Goal: Transaction & Acquisition: Download file/media

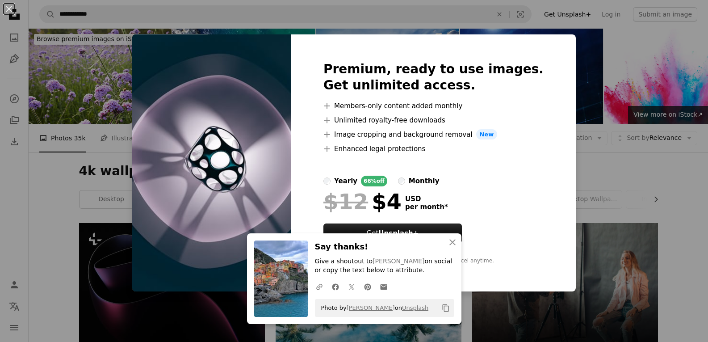
scroll to position [581, 0]
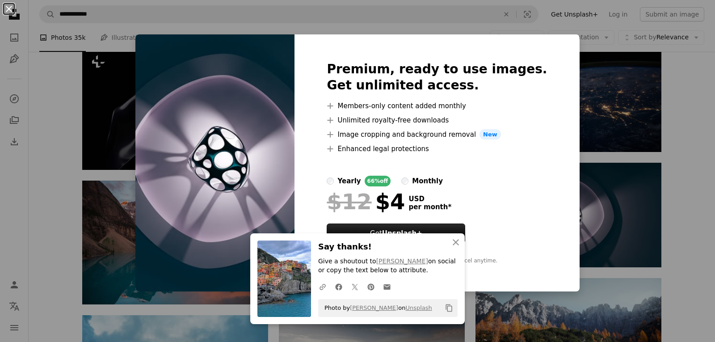
click at [9, 6] on button "An X shape" at bounding box center [9, 9] width 11 height 11
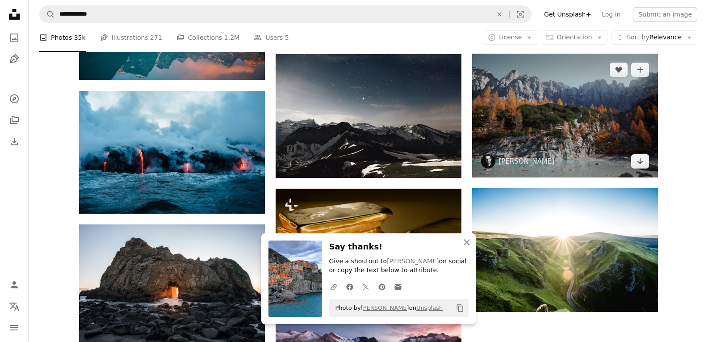
scroll to position [804, 0]
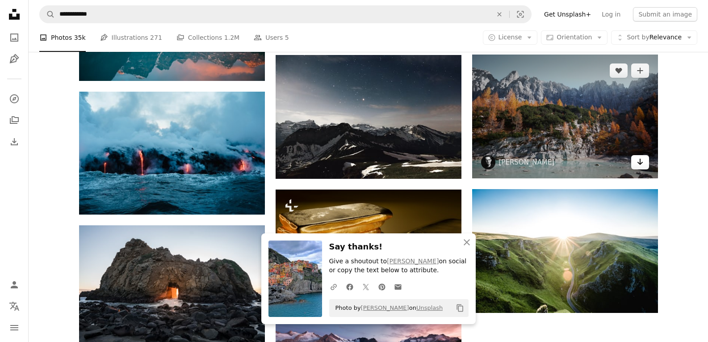
click at [642, 168] on link "Arrow pointing down" at bounding box center [640, 162] width 18 height 14
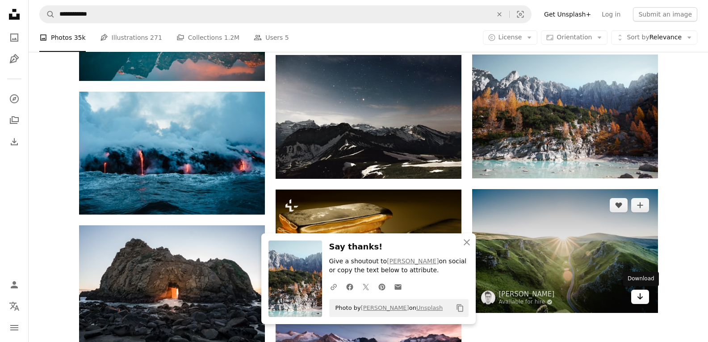
click at [640, 301] on icon "Arrow pointing down" at bounding box center [640, 296] width 7 height 11
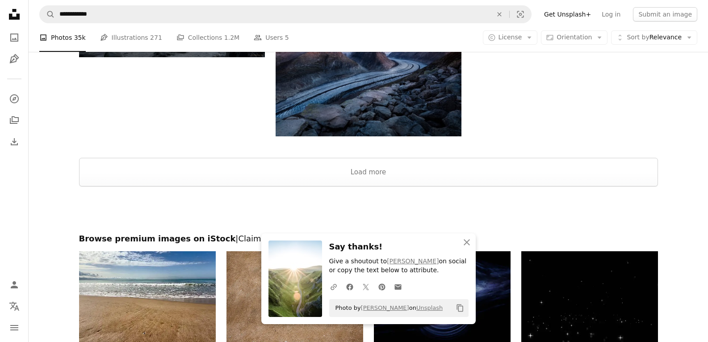
scroll to position [1117, 0]
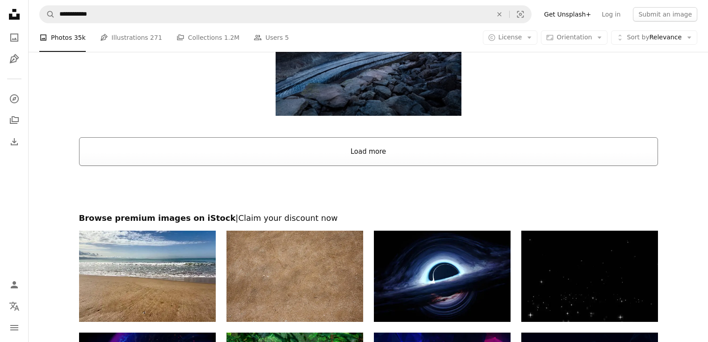
click at [385, 156] on button "Load more" at bounding box center [368, 151] width 579 height 29
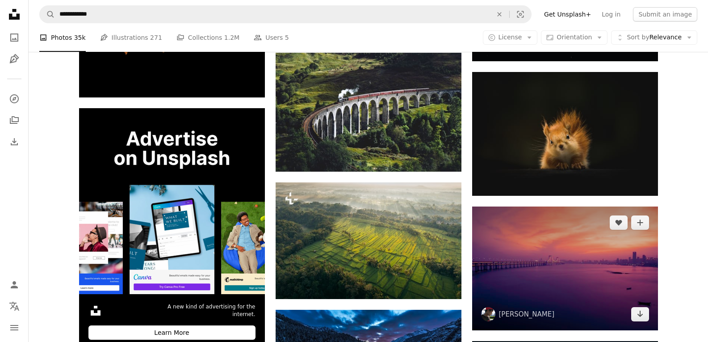
scroll to position [1207, 0]
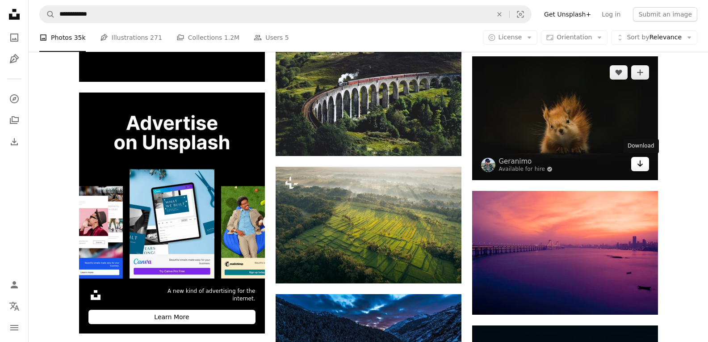
click at [637, 167] on icon "Arrow pointing down" at bounding box center [640, 163] width 7 height 11
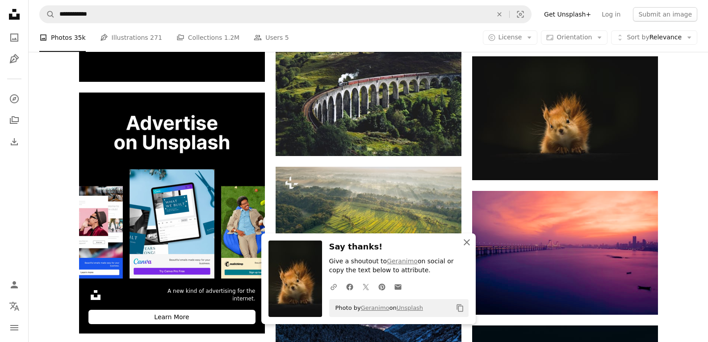
click at [464, 242] on icon "An X shape" at bounding box center [467, 242] width 11 height 11
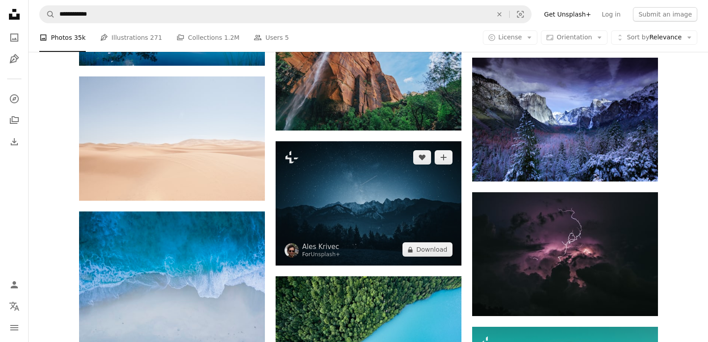
scroll to position [1654, 0]
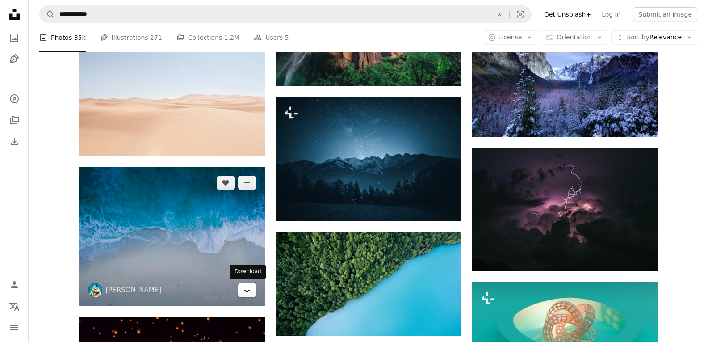
click at [251, 293] on link "Arrow pointing down" at bounding box center [247, 290] width 18 height 14
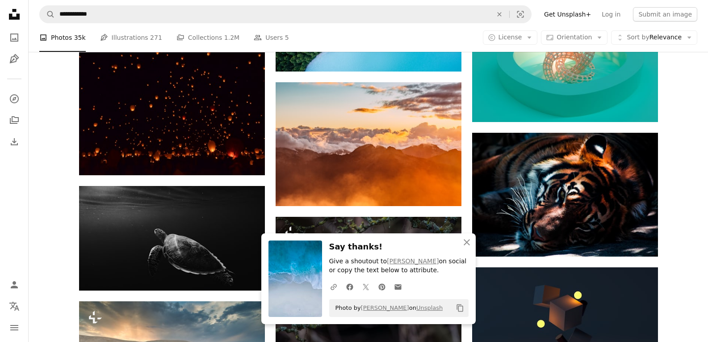
scroll to position [1922, 0]
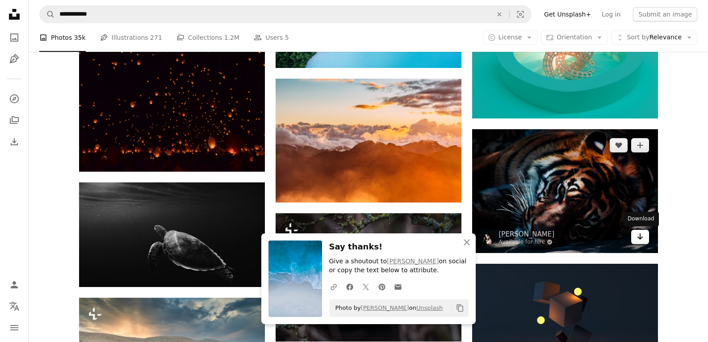
click at [638, 237] on icon "Download" at bounding box center [640, 236] width 6 height 6
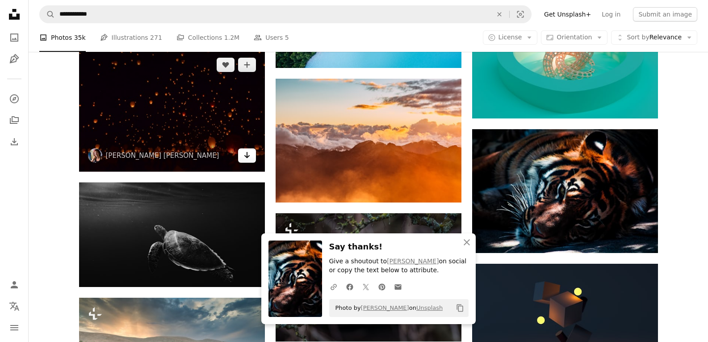
click at [244, 153] on icon "Arrow pointing down" at bounding box center [247, 155] width 7 height 11
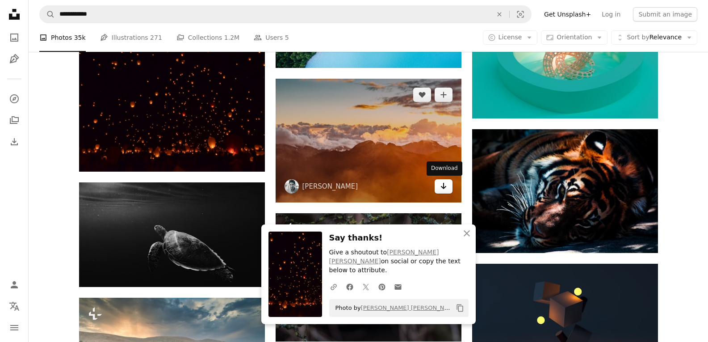
click at [439, 187] on link "Arrow pointing down" at bounding box center [444, 186] width 18 height 14
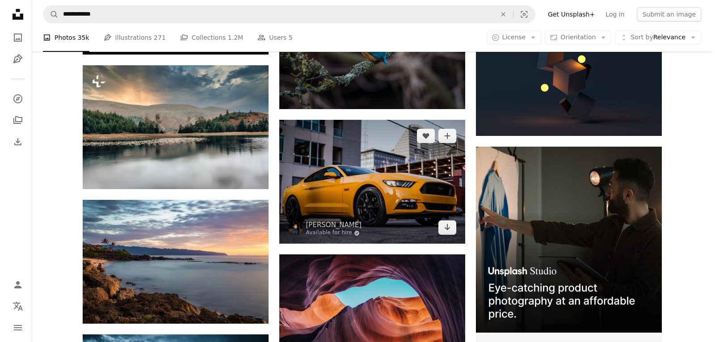
scroll to position [2145, 0]
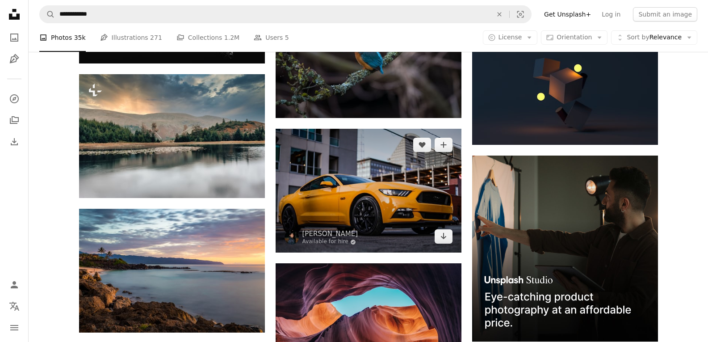
click at [374, 188] on img at bounding box center [369, 191] width 186 height 124
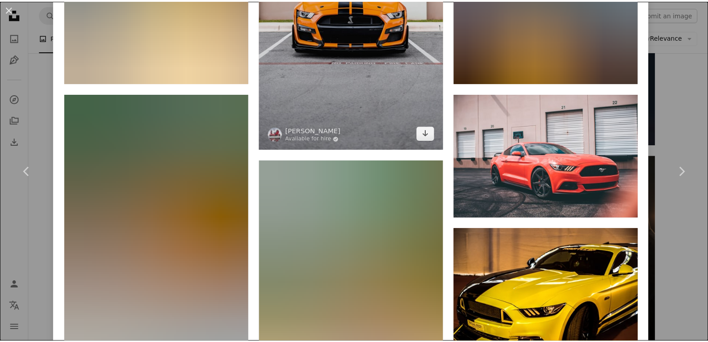
scroll to position [1519, 0]
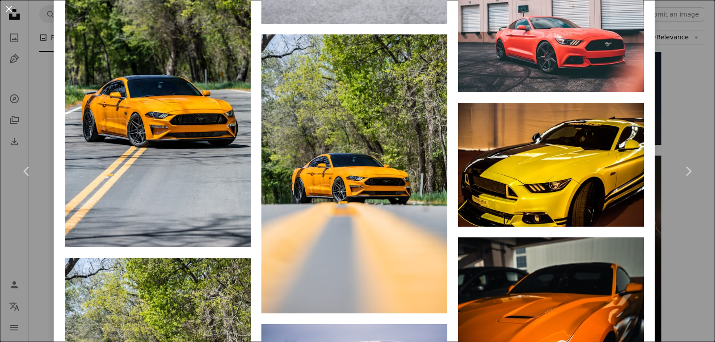
click at [13, 4] on button "An X shape" at bounding box center [9, 9] width 11 height 11
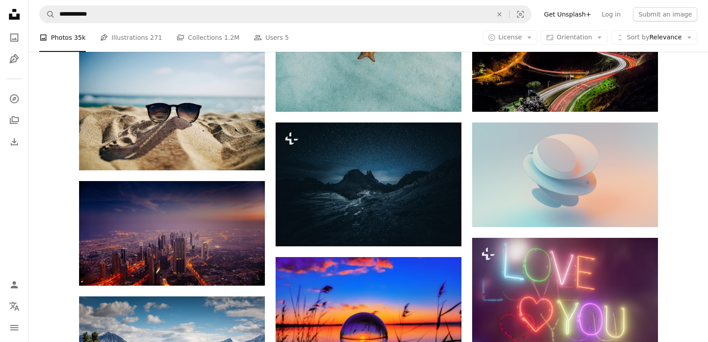
scroll to position [3486, 0]
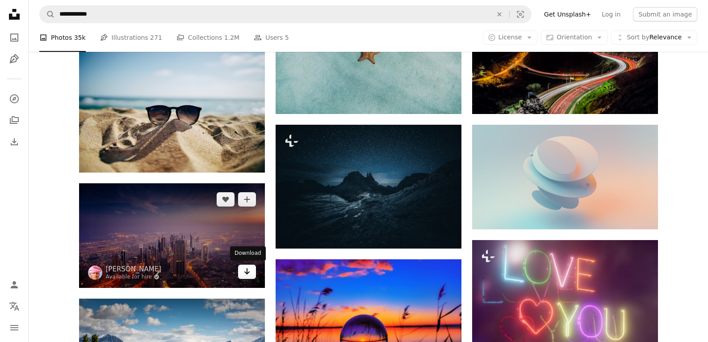
click at [246, 274] on icon "Download" at bounding box center [247, 271] width 6 height 6
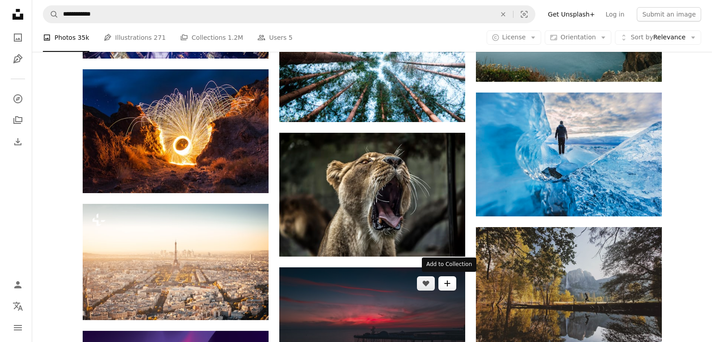
scroll to position [4782, 0]
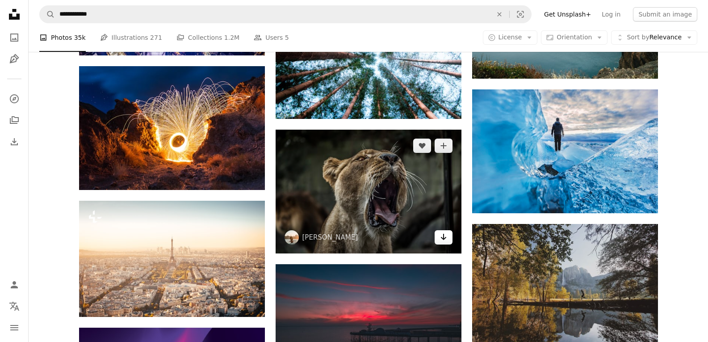
click at [450, 238] on link "Arrow pointing down" at bounding box center [444, 237] width 18 height 14
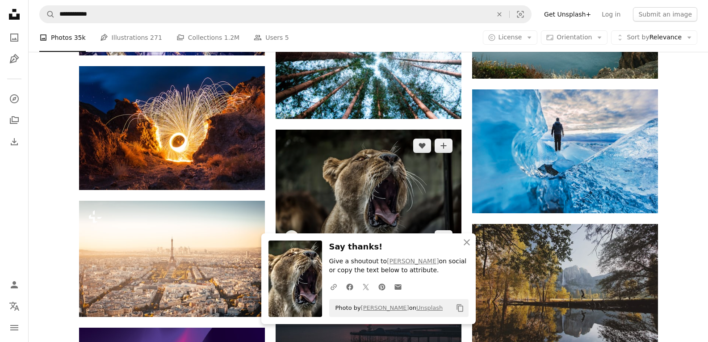
click at [364, 188] on img at bounding box center [369, 192] width 186 height 124
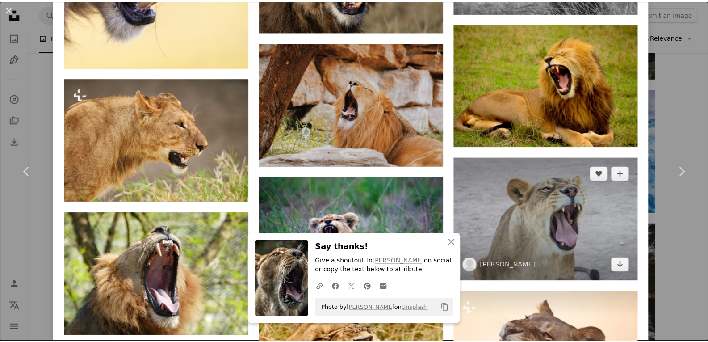
scroll to position [2145, 0]
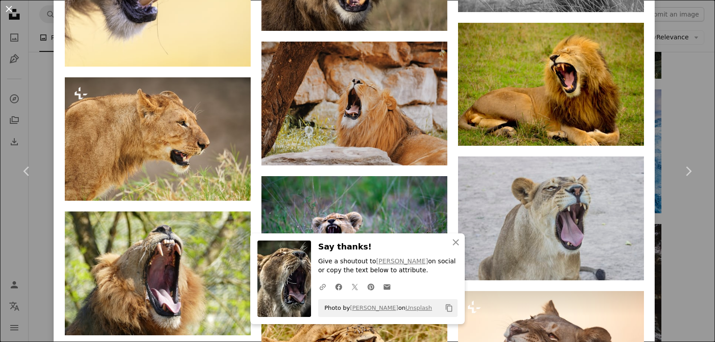
click at [13, 12] on button "An X shape" at bounding box center [9, 9] width 11 height 11
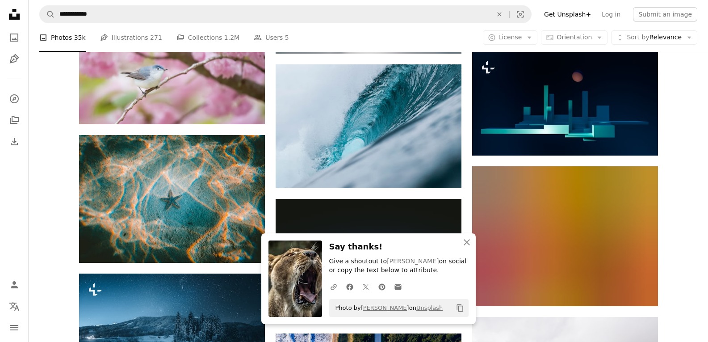
scroll to position [5273, 0]
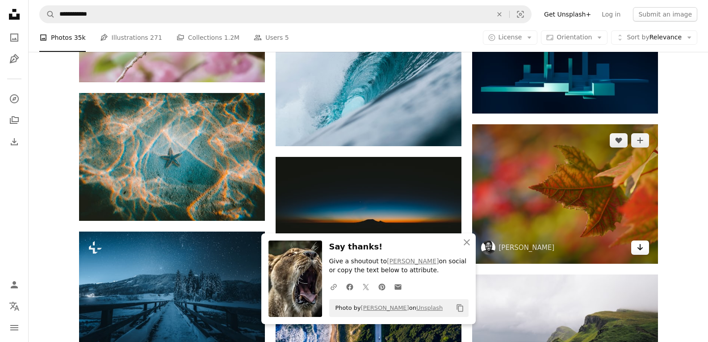
click at [635, 248] on link "Arrow pointing down" at bounding box center [640, 247] width 18 height 14
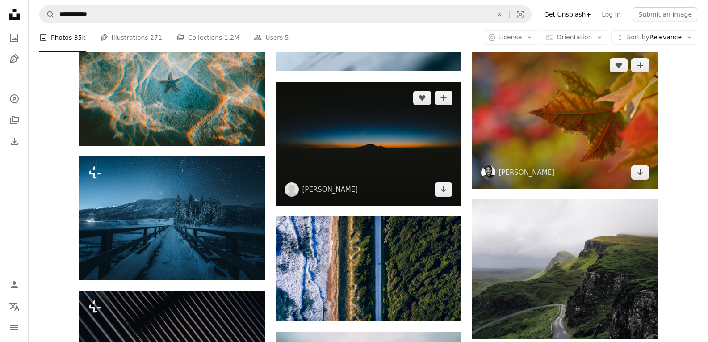
scroll to position [5363, 0]
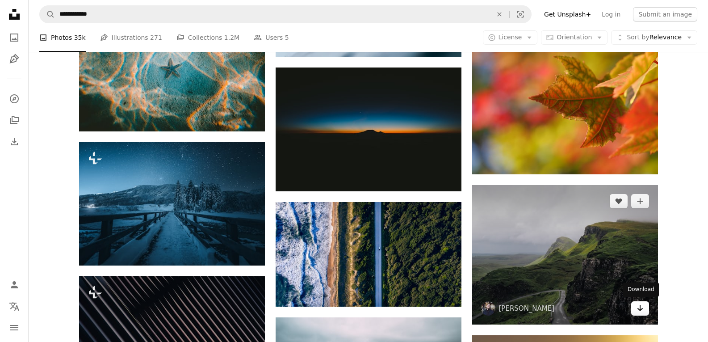
click at [642, 309] on icon "Arrow pointing down" at bounding box center [640, 308] width 7 height 11
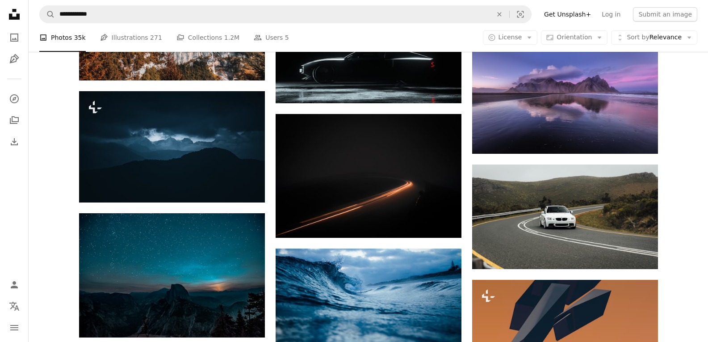
scroll to position [8044, 0]
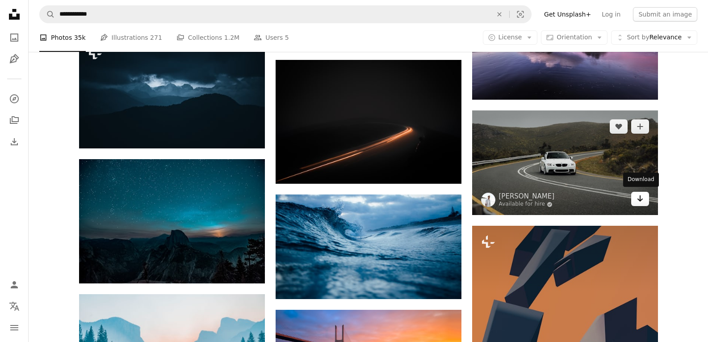
click at [644, 202] on link "Arrow pointing down" at bounding box center [640, 199] width 18 height 14
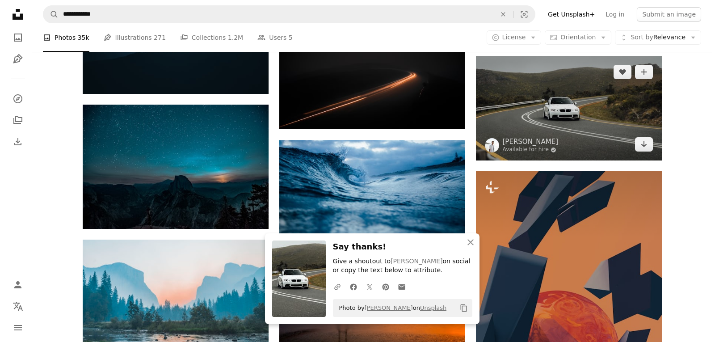
scroll to position [8089, 0]
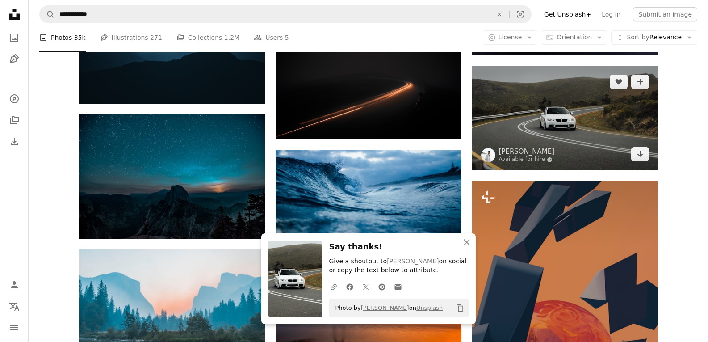
click at [569, 114] on img at bounding box center [565, 118] width 186 height 105
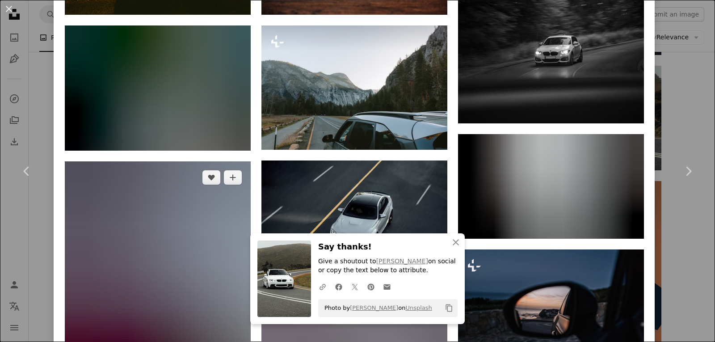
scroll to position [894, 0]
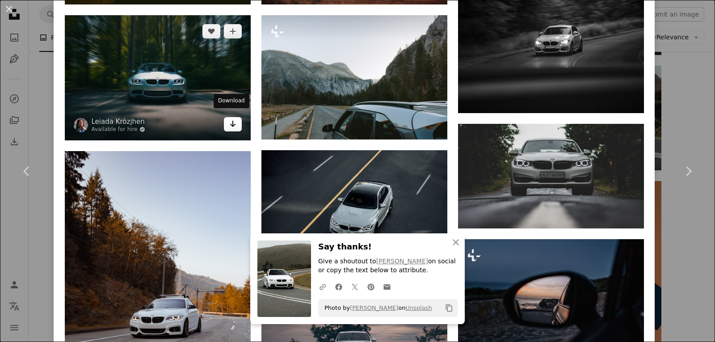
click at [231, 122] on icon "Arrow pointing down" at bounding box center [232, 123] width 7 height 11
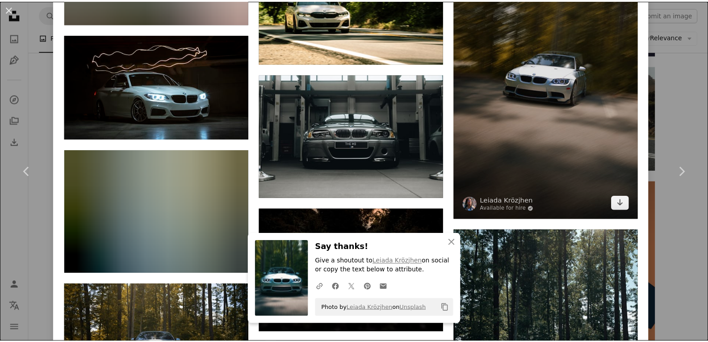
scroll to position [3128, 0]
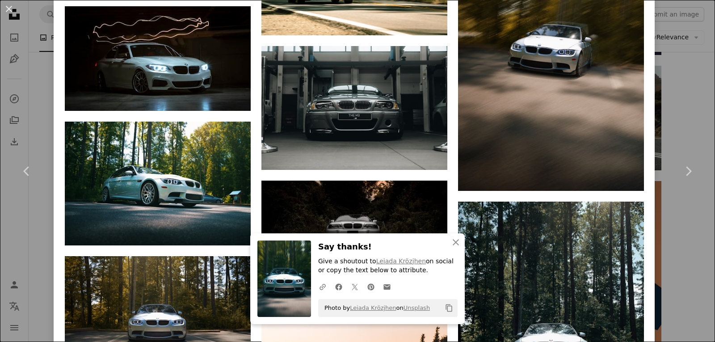
click at [10, 8] on button "An X shape" at bounding box center [9, 9] width 11 height 11
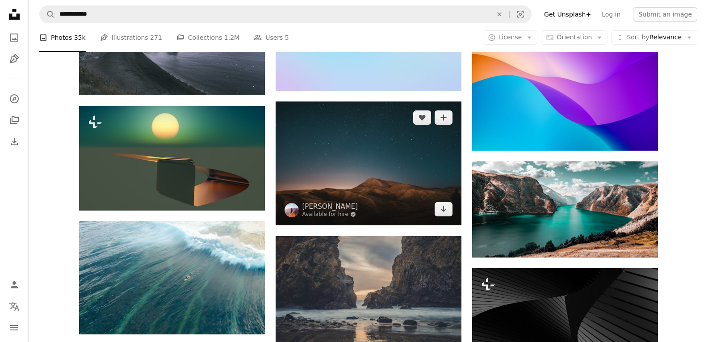
scroll to position [8759, 0]
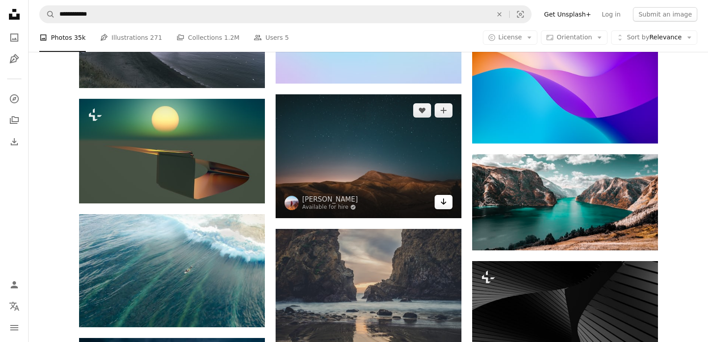
click at [441, 203] on icon "Arrow pointing down" at bounding box center [443, 201] width 7 height 11
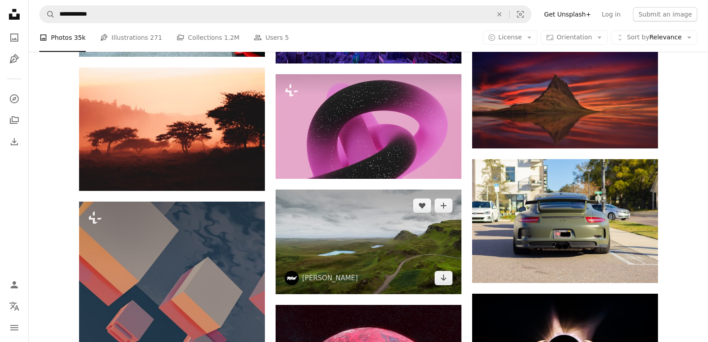
scroll to position [9474, 0]
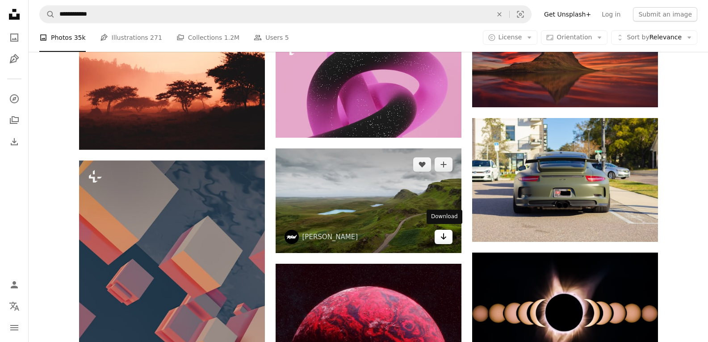
click at [446, 237] on icon "Arrow pointing down" at bounding box center [443, 236] width 7 height 11
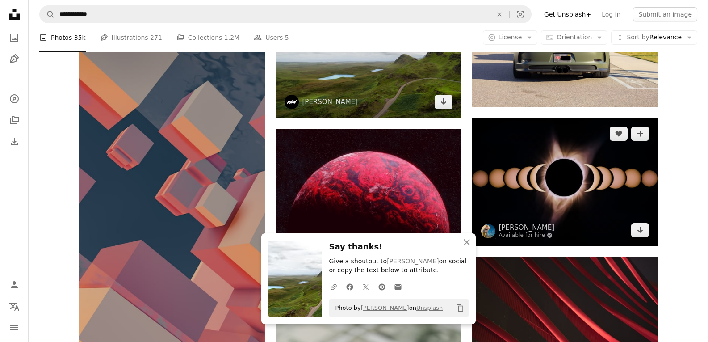
scroll to position [9608, 0]
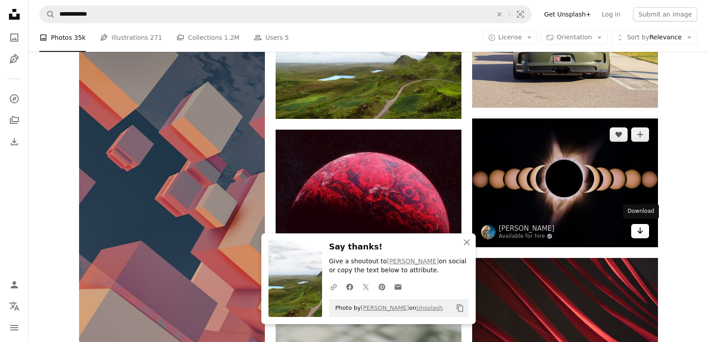
click at [639, 231] on icon "Arrow pointing down" at bounding box center [640, 230] width 7 height 11
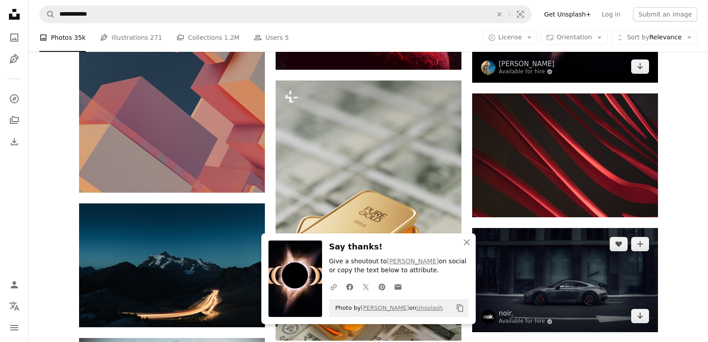
scroll to position [9832, 0]
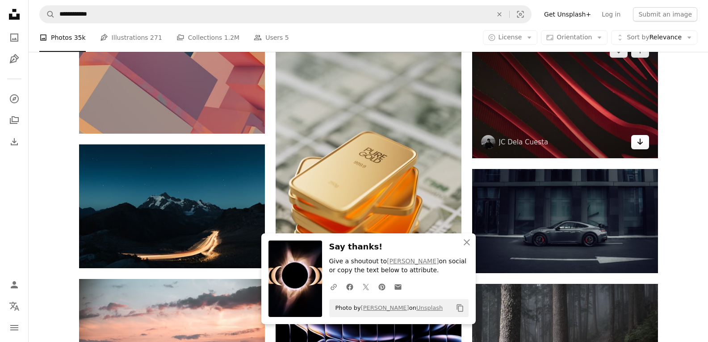
click at [642, 146] on link "Arrow pointing down" at bounding box center [640, 142] width 18 height 14
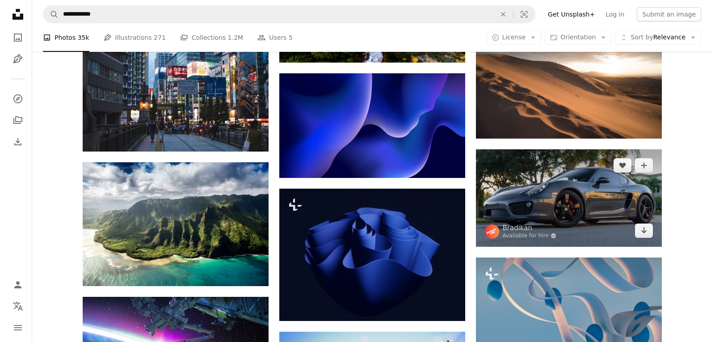
scroll to position [10458, 0]
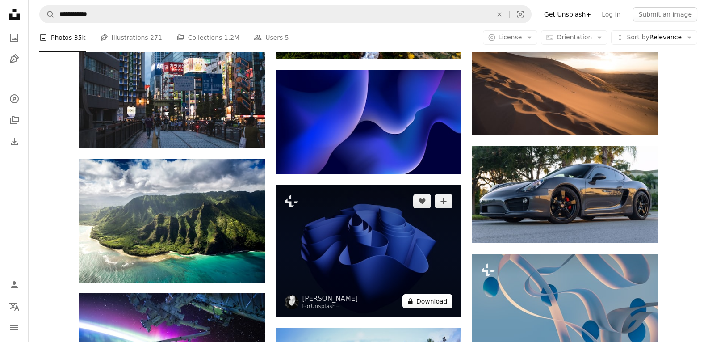
click at [426, 298] on button "A lock Download" at bounding box center [428, 301] width 50 height 14
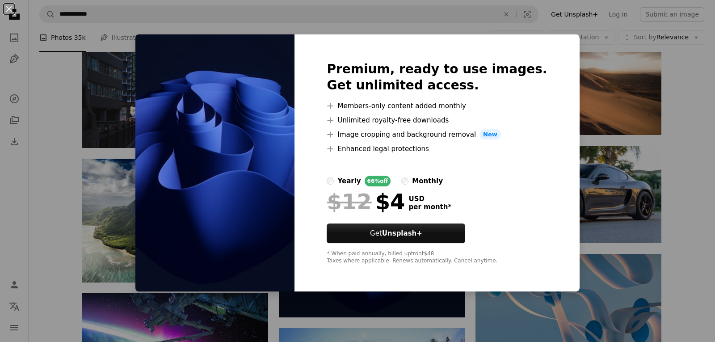
click at [43, 139] on div "An X shape Premium, ready to use images. Get unlimited access. A plus sign Memb…" at bounding box center [357, 171] width 715 height 342
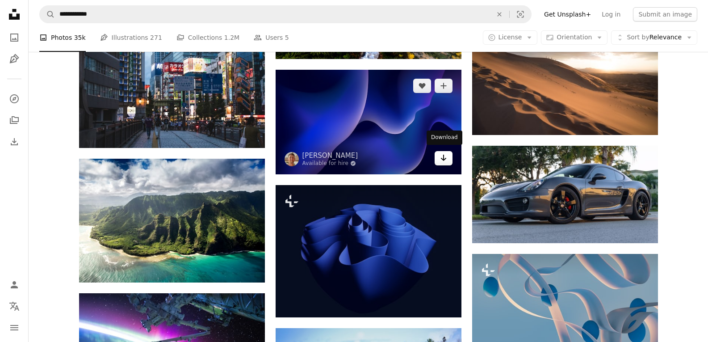
click at [446, 157] on icon "Arrow pointing down" at bounding box center [443, 157] width 7 height 11
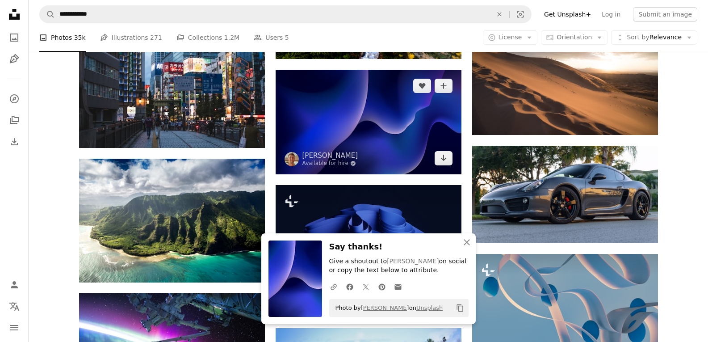
click at [357, 117] on img at bounding box center [369, 122] width 186 height 105
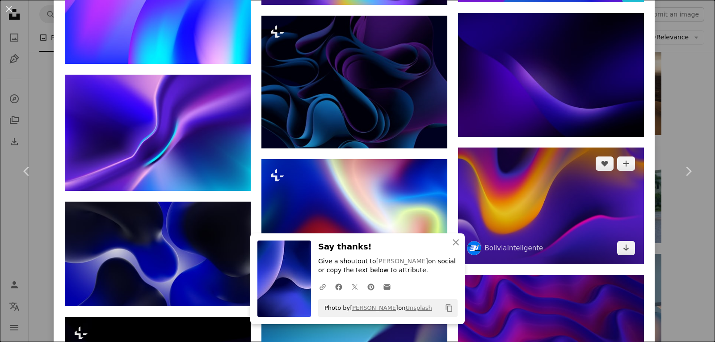
scroll to position [1028, 0]
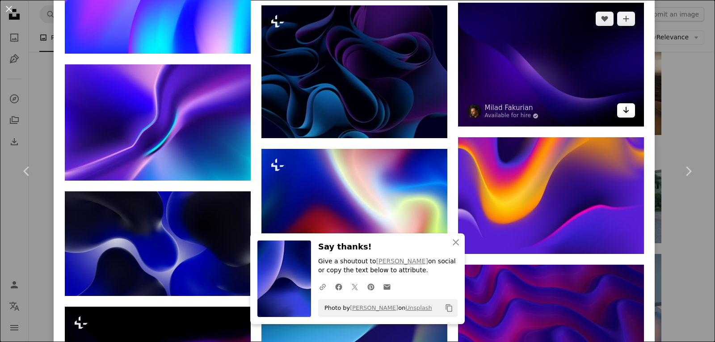
click at [617, 109] on link "Arrow pointing down" at bounding box center [626, 110] width 18 height 14
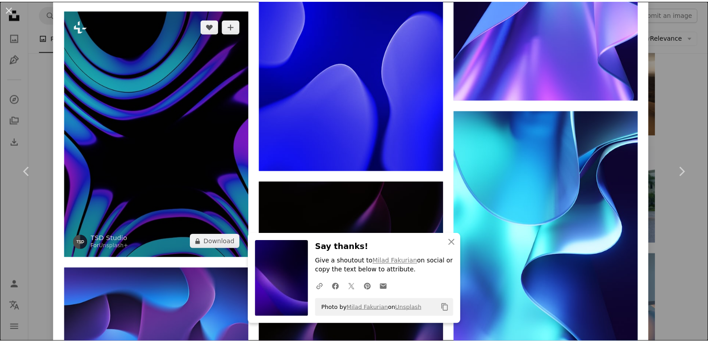
scroll to position [2547, 0]
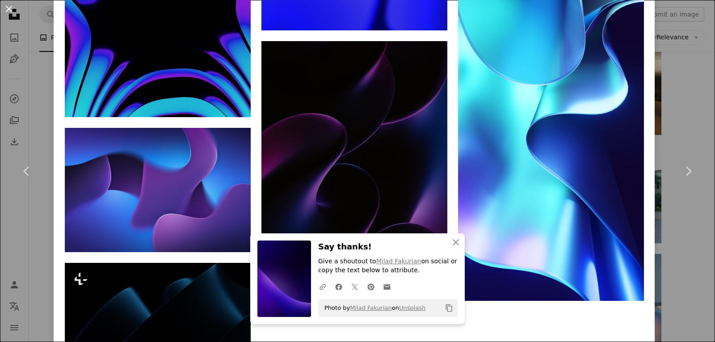
click at [11, 7] on button "An X shape" at bounding box center [9, 9] width 11 height 11
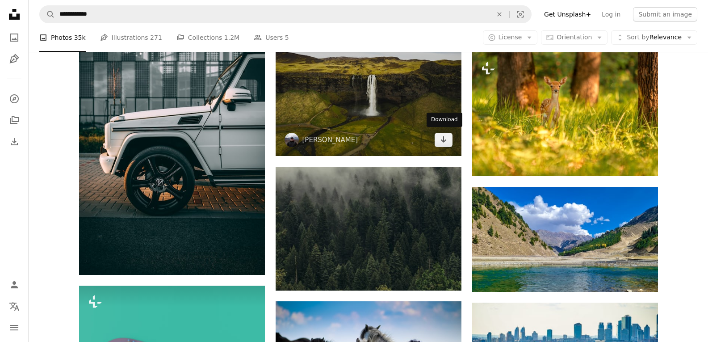
scroll to position [10994, 0]
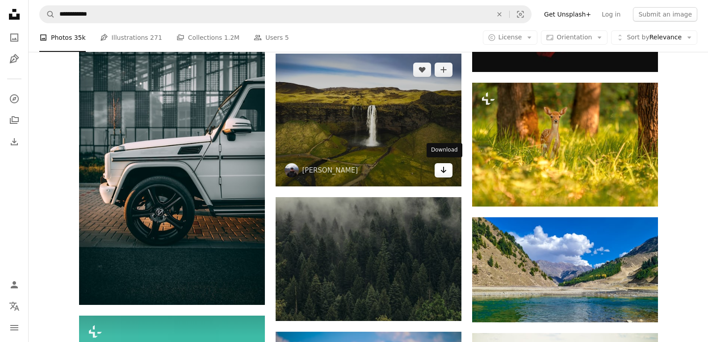
click at [442, 165] on icon "Arrow pointing down" at bounding box center [443, 169] width 7 height 11
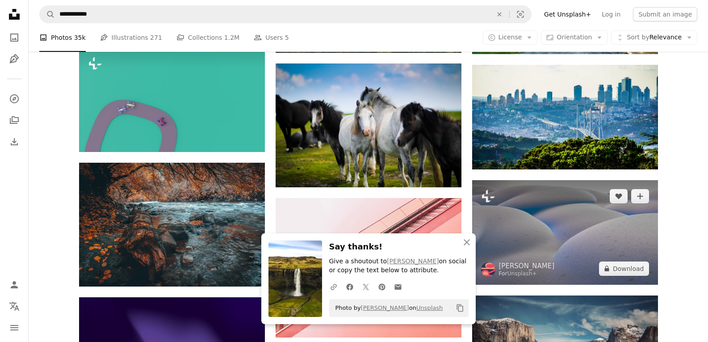
scroll to position [11307, 0]
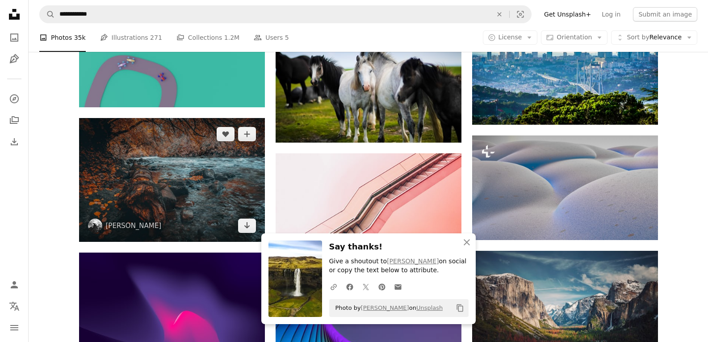
click at [257, 225] on img at bounding box center [172, 180] width 186 height 124
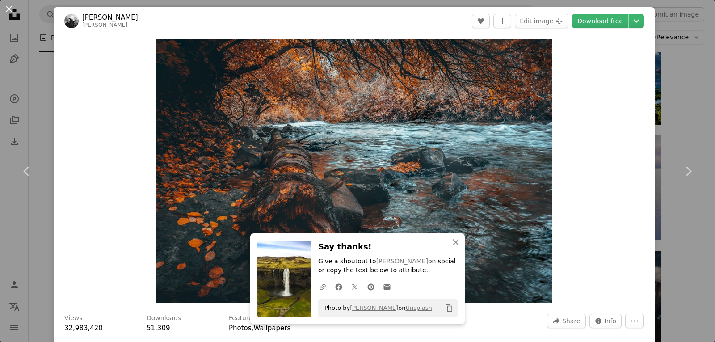
click at [11, 10] on button "An X shape" at bounding box center [9, 9] width 11 height 11
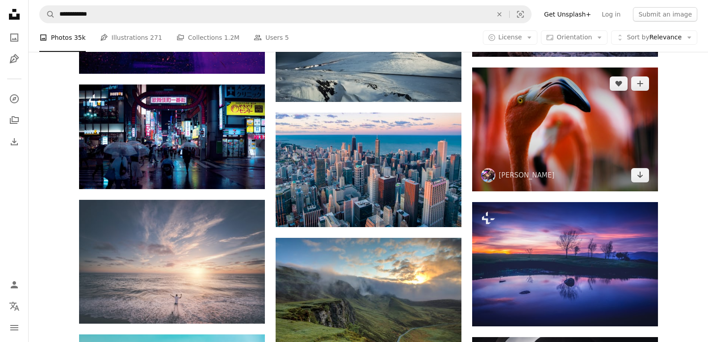
scroll to position [11754, 0]
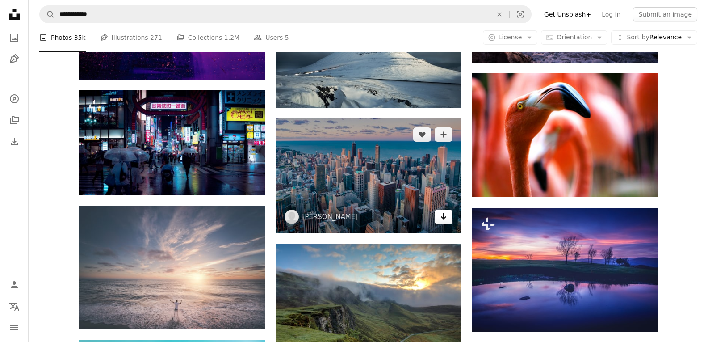
click at [445, 214] on icon "Arrow pointing down" at bounding box center [443, 216] width 7 height 11
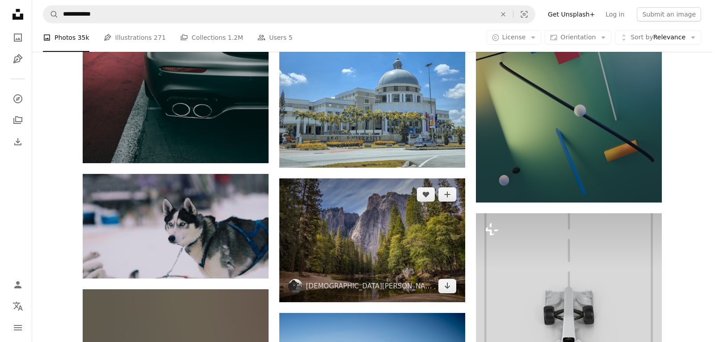
scroll to position [18547, 0]
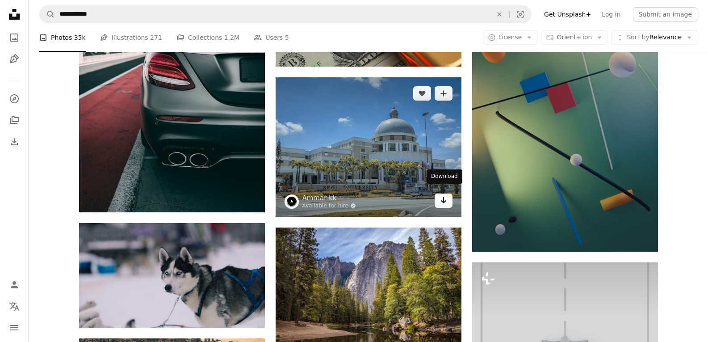
click at [447, 198] on link "Arrow pointing down" at bounding box center [444, 201] width 18 height 14
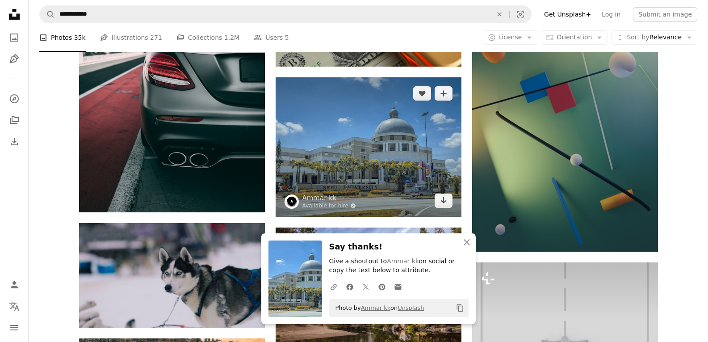
click at [350, 136] on img at bounding box center [369, 146] width 186 height 139
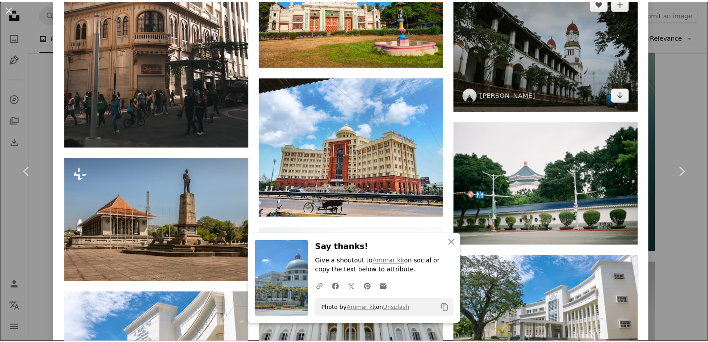
scroll to position [2235, 0]
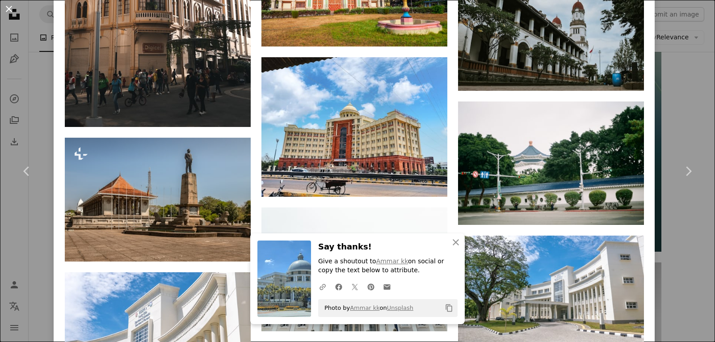
click at [8, 4] on button "An X shape" at bounding box center [9, 9] width 11 height 11
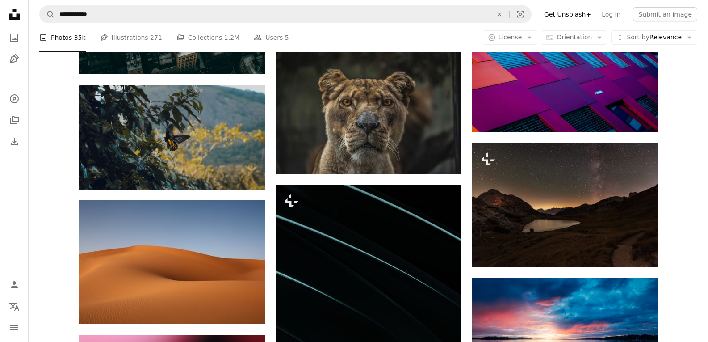
scroll to position [19083, 0]
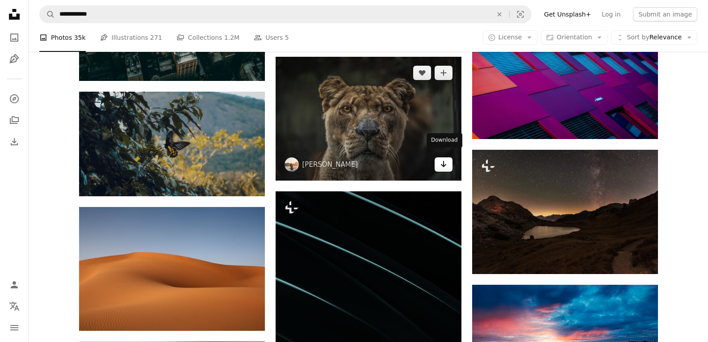
click at [446, 162] on icon "Arrow pointing down" at bounding box center [443, 164] width 7 height 11
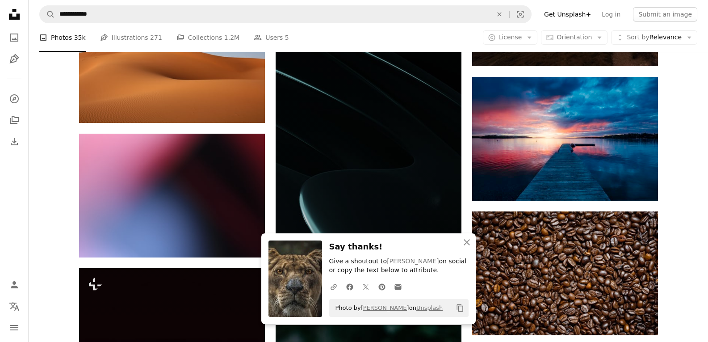
scroll to position [19262, 0]
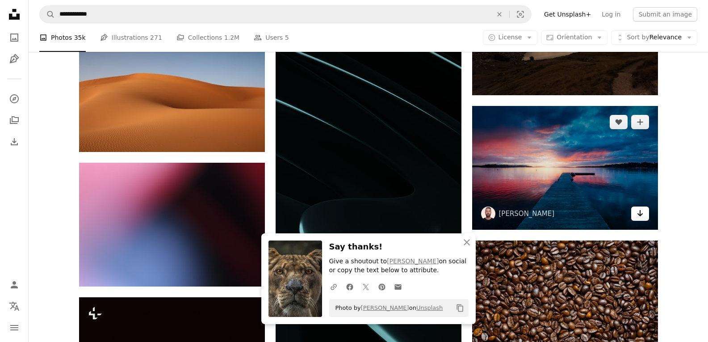
click at [638, 214] on icon "Arrow pointing down" at bounding box center [640, 213] width 7 height 11
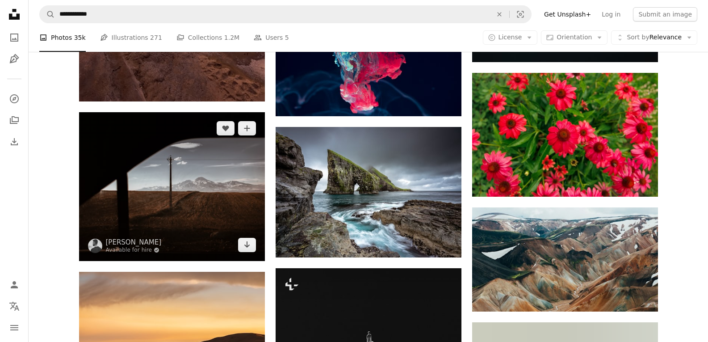
scroll to position [27619, 0]
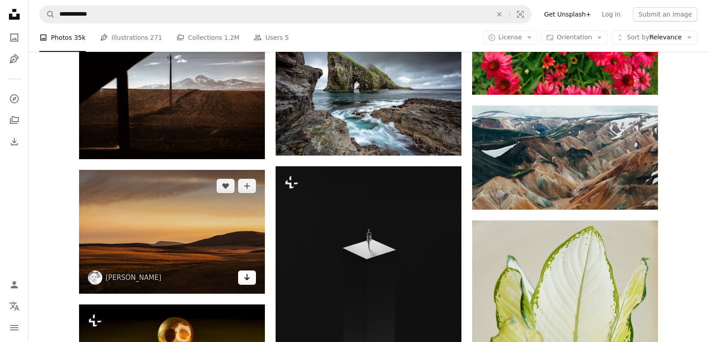
click at [238, 271] on link "Arrow pointing down" at bounding box center [247, 277] width 18 height 14
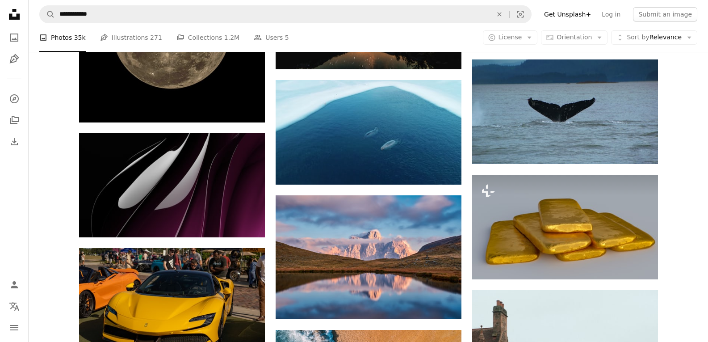
scroll to position [34557, 0]
